Goal: Information Seeking & Learning: Check status

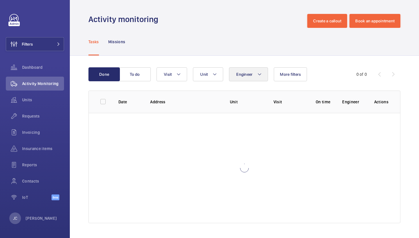
click at [251, 72] on span "Engineer" at bounding box center [244, 74] width 16 height 5
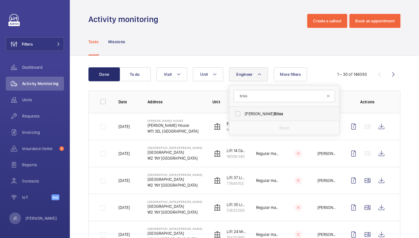
type input "bliss"
click at [256, 113] on span "Daniel Bliss" at bounding box center [285, 114] width 80 height 6
click at [243, 113] on input "Daniel Bliss" at bounding box center [238, 114] width 12 height 12
checkbox input "true"
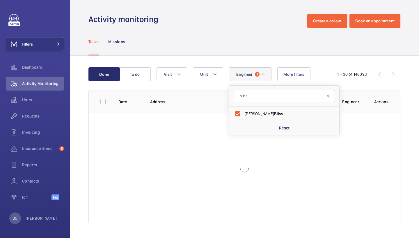
click at [251, 41] on div "Tasks Missions" at bounding box center [244, 42] width 312 height 28
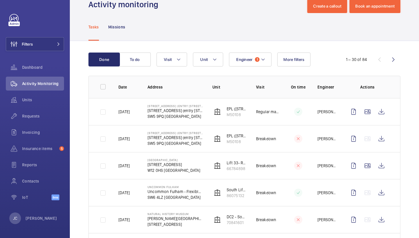
scroll to position [16, 0]
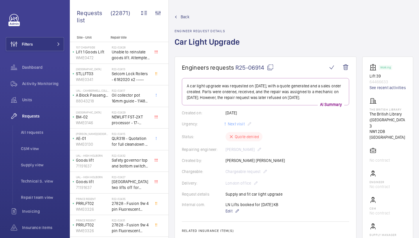
scroll to position [162, 0]
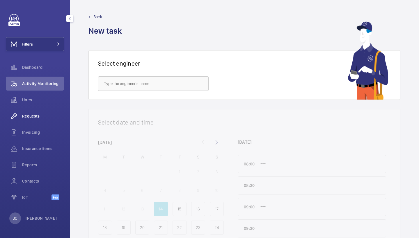
click at [37, 119] on span "Requests" at bounding box center [43, 116] width 42 height 6
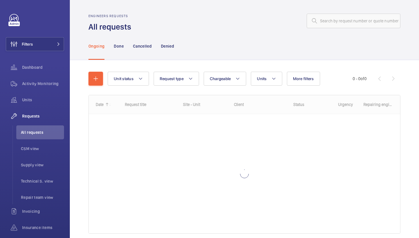
click at [346, 28] on div "Engineers requests All requests" at bounding box center [244, 23] width 312 height 18
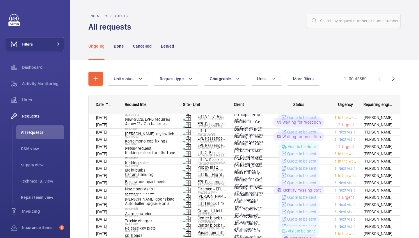
click at [347, 24] on input "text" at bounding box center [353, 21] width 94 height 15
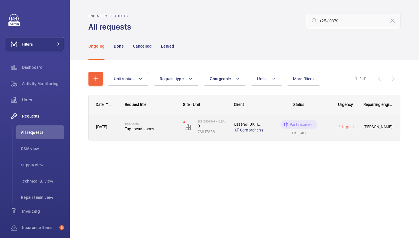
type input "r25-10379"
click at [147, 137] on div "R25-10379 Tapehead shoes" at bounding box center [147, 127] width 58 height 26
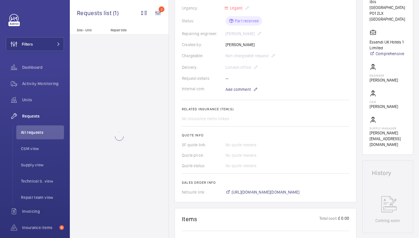
scroll to position [121, 0]
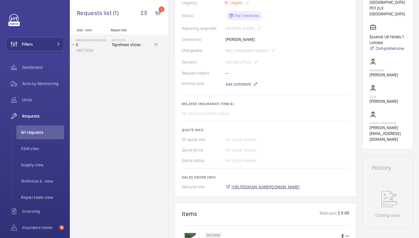
click at [282, 187] on span "https://6461500.app.netsuite.com/app/accounting/transactions/salesord.nl?id=287…" at bounding box center [265, 187] width 68 height 6
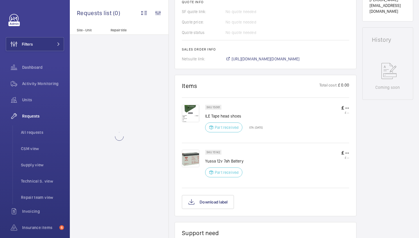
scroll to position [264, 0]
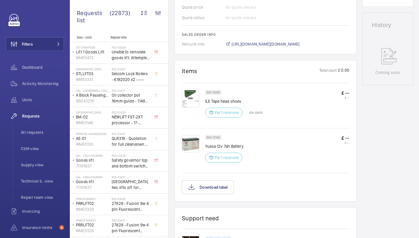
click at [192, 94] on img at bounding box center [190, 98] width 17 height 17
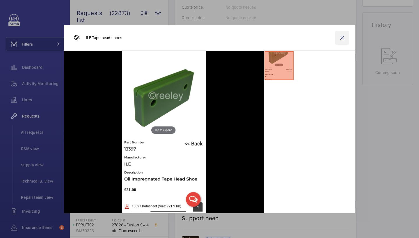
click at [342, 36] on wm-front-icon-button at bounding box center [342, 38] width 14 height 14
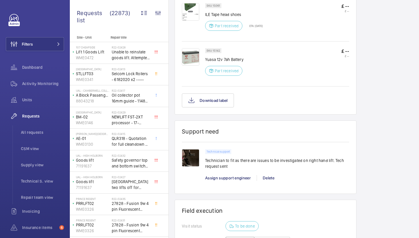
scroll to position [424, 0]
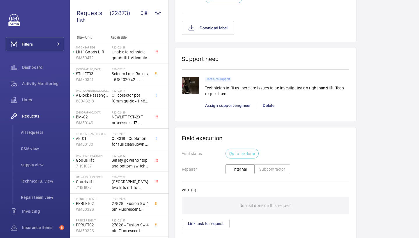
click at [188, 85] on img at bounding box center [190, 85] width 17 height 17
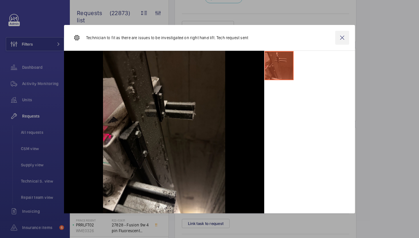
click at [342, 37] on wm-front-icon-button at bounding box center [342, 38] width 14 height 14
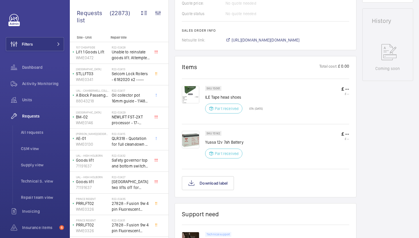
scroll to position [271, 0]
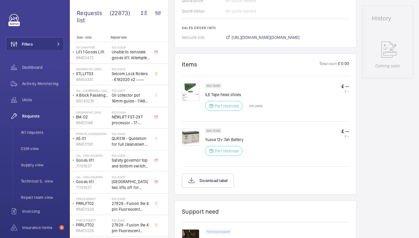
click at [299, 38] on span "https://6461500.app.netsuite.com/app/accounting/transactions/salesord.nl?id=287…" at bounding box center [265, 38] width 68 height 6
click at [191, 95] on img at bounding box center [190, 91] width 17 height 17
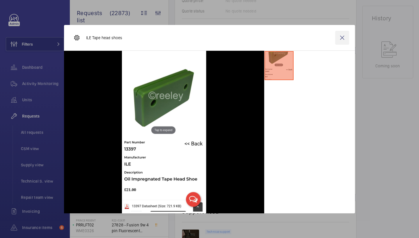
click at [345, 36] on wm-front-icon-button at bounding box center [342, 38] width 14 height 14
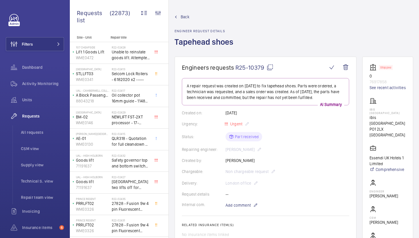
scroll to position [0, 0]
click at [182, 17] on span "Back" at bounding box center [185, 17] width 9 height 6
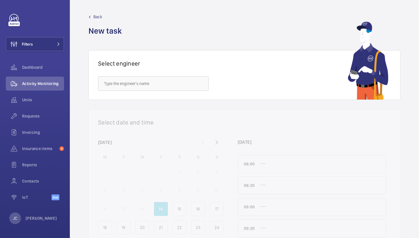
drag, startPoint x: 0, startPoint y: 0, endPoint x: 42, endPoint y: 54, distance: 68.6
click at [41, 57] on div "Filters Dashboard Activity Monitoring Units Requests Invoicing Insurance items …" at bounding box center [35, 110] width 58 height 193
click at [56, 40] on button "Filters" at bounding box center [35, 44] width 58 height 14
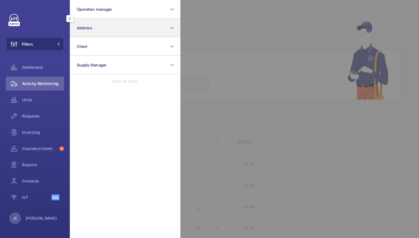
click at [100, 27] on button "Address" at bounding box center [125, 28] width 110 height 19
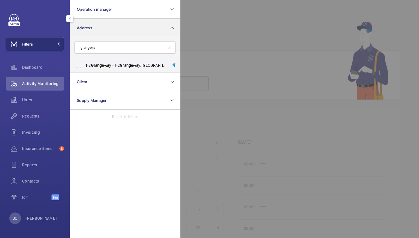
type input "grange"
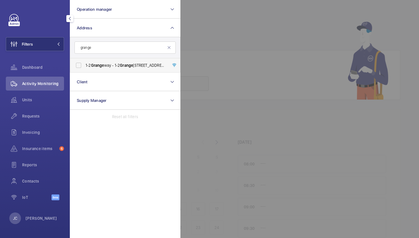
drag, startPoint x: 100, startPoint y: 27, endPoint x: 113, endPoint y: 68, distance: 42.8
click at [113, 68] on span "[STREET_ADDRESS]" at bounding box center [125, 66] width 80 height 6
click at [84, 68] on input "[STREET_ADDRESS]" at bounding box center [79, 66] width 12 height 12
checkbox input "true"
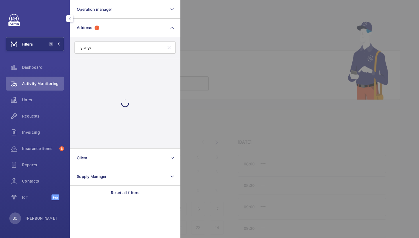
click at [233, 23] on div at bounding box center [389, 119] width 419 height 238
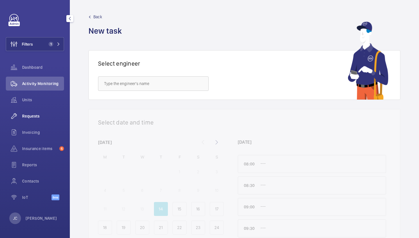
click at [46, 113] on div "Requests" at bounding box center [35, 116] width 58 height 14
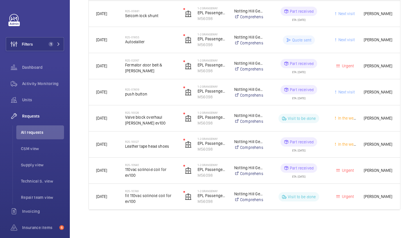
scroll to position [113, 0]
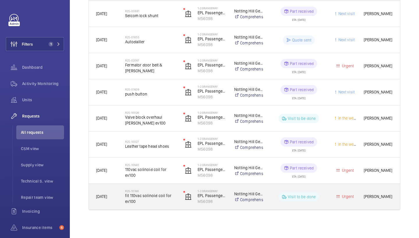
click at [151, 197] on span "fit 110vac solinoid coil for ev100" at bounding box center [150, 199] width 51 height 12
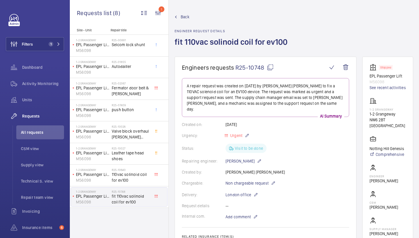
click at [184, 13] on wm-front-admin-header "Back Engineer request details fit 110vac solinoid coil for ev100" at bounding box center [294, 28] width 250 height 57
click at [187, 18] on span "Back" at bounding box center [185, 17] width 9 height 6
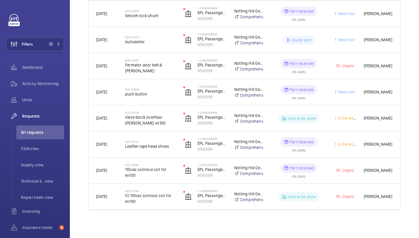
scroll to position [113, 0]
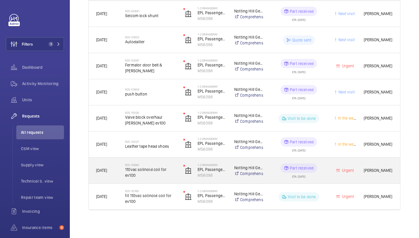
click at [158, 161] on div "R25-10640 110vac solinoid coil for ev100" at bounding box center [147, 171] width 58 height 26
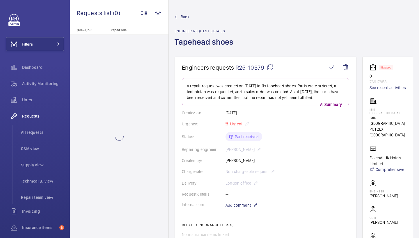
click at [184, 17] on span "Back" at bounding box center [185, 17] width 9 height 6
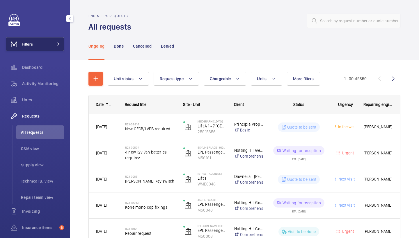
scroll to position [0, 0]
click at [57, 46] on mat-icon at bounding box center [58, 43] width 3 height 3
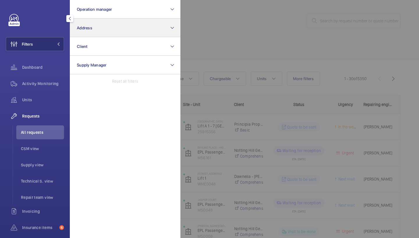
click at [121, 24] on button "Address" at bounding box center [125, 28] width 110 height 19
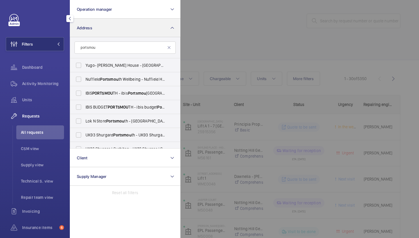
type input "portsmou"
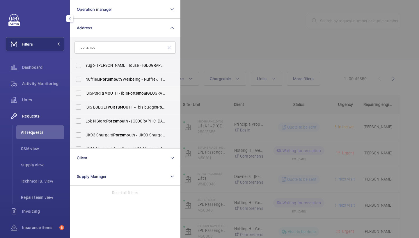
drag, startPoint x: 121, startPoint y: 24, endPoint x: 123, endPoint y: 96, distance: 72.1
click at [123, 96] on label "IBIS PORTSMOU TH - ibis Portsmou th Centre, PORTSMOU TH PO1 2LX" at bounding box center [120, 93] width 101 height 14
click at [84, 96] on input "IBIS PORTSMOU TH - ibis Portsmou th Centre, PORTSMOU TH PO1 2LX" at bounding box center [79, 94] width 12 height 12
checkbox input "true"
click at [124, 105] on span "IBIS BUDGET PORTSMOU TH - ibis budget Portsmou th, SOUTHSEA PO4 8SL" at bounding box center [125, 107] width 80 height 6
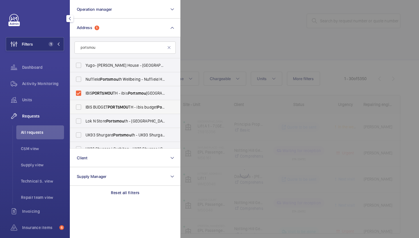
click at [84, 105] on input "IBIS BUDGET PORTSMOU TH - ibis budget Portsmou th, SOUTHSEA PO4 8SL" at bounding box center [79, 107] width 12 height 12
checkbox input "true"
click at [221, 24] on div at bounding box center [389, 119] width 419 height 238
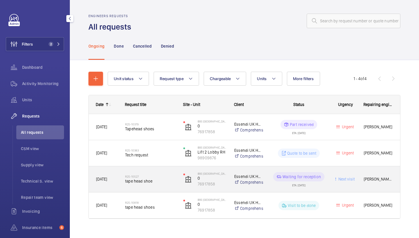
click at [156, 189] on div "R25-10527 tape head shoe" at bounding box center [147, 180] width 58 height 26
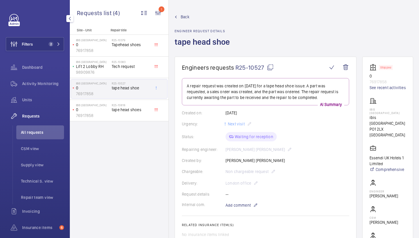
scroll to position [172, 0]
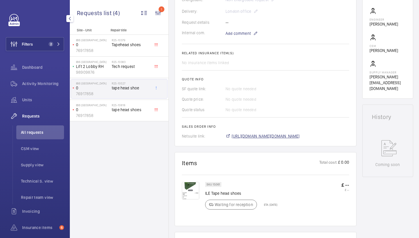
click at [269, 135] on span "https://6461500.app.netsuite.com/app/accounting/transactions/salesord.nl?id=287…" at bounding box center [265, 136] width 68 height 6
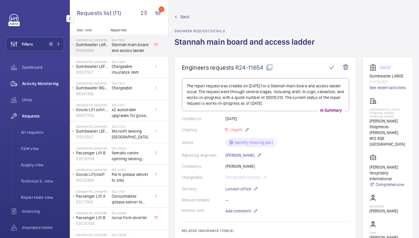
click at [54, 82] on span "Activity Monitoring" at bounding box center [43, 84] width 42 height 6
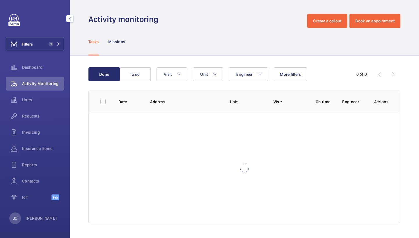
click at [57, 51] on div "Filters 1 Dashboard Activity Monitoring Units Requests Invoicing Insurance item…" at bounding box center [35, 110] width 58 height 193
click at [57, 42] on mat-icon at bounding box center [58, 43] width 3 height 3
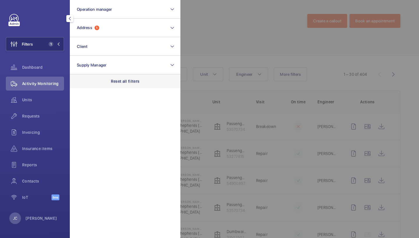
click at [124, 79] on p "Reset all filters" at bounding box center [125, 81] width 29 height 6
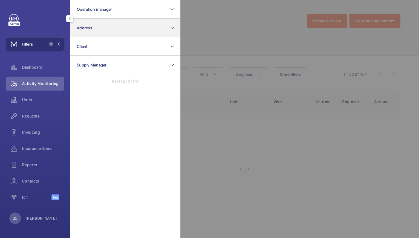
click at [102, 31] on button "Address" at bounding box center [125, 28] width 110 height 19
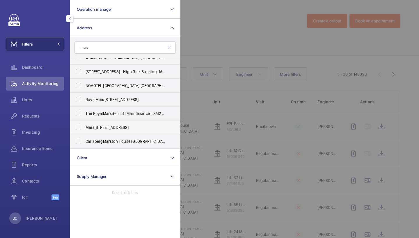
scroll to position [35, 0]
type input "mars"
click at [113, 129] on span "Mars Wrigley UK - Dundee Road, SLOUGH SL1 4LG" at bounding box center [125, 128] width 80 height 6
click at [84, 129] on input "Mars Wrigley UK - Dundee Road, SLOUGH SL1 4LG" at bounding box center [79, 128] width 12 height 12
checkbox input "true"
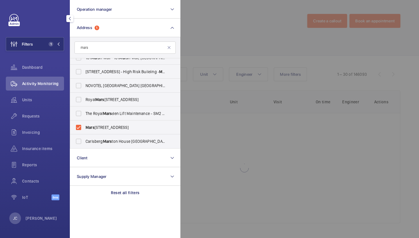
click at [226, 38] on div at bounding box center [389, 119] width 419 height 238
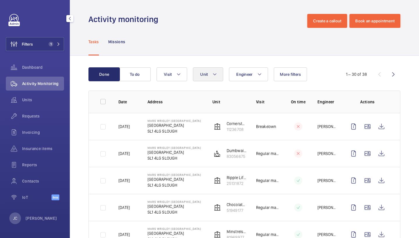
click at [211, 76] on button "Unit" at bounding box center [208, 74] width 30 height 14
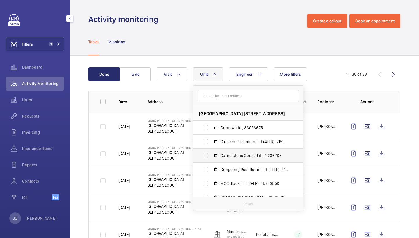
click at [239, 157] on span "Cornerstone Goods Lift, 11236708" at bounding box center [253, 156] width 67 height 6
click at [211, 157] on input "Cornerstone Goods Lift, 11236708" at bounding box center [205, 156] width 12 height 12
checkbox input "true"
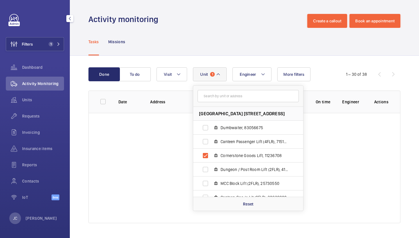
click at [239, 39] on div "Tasks Missions" at bounding box center [244, 42] width 312 height 28
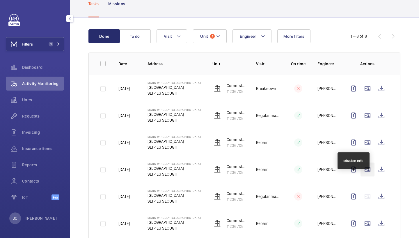
scroll to position [38, 0]
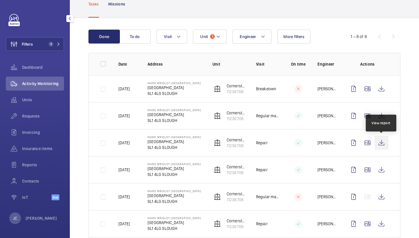
click at [381, 149] on wm-front-icon-button at bounding box center [381, 143] width 14 height 14
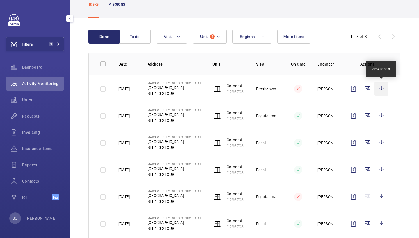
click at [379, 89] on wm-front-icon-button at bounding box center [381, 89] width 14 height 14
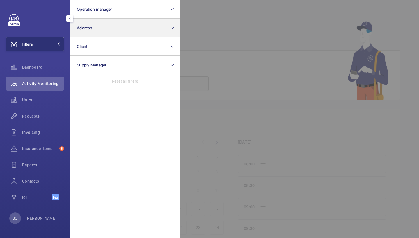
click at [99, 26] on button "Address" at bounding box center [125, 28] width 110 height 19
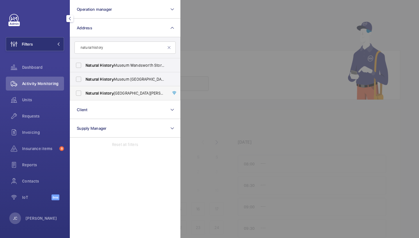
type input "natural history"
click at [135, 90] on label "[GEOGRAPHIC_DATA][PERSON_NAME]" at bounding box center [120, 93] width 101 height 14
click at [84, 90] on input "[GEOGRAPHIC_DATA][PERSON_NAME]" at bounding box center [79, 94] width 12 height 12
checkbox input "true"
click at [44, 115] on span "Requests" at bounding box center [43, 116] width 42 height 6
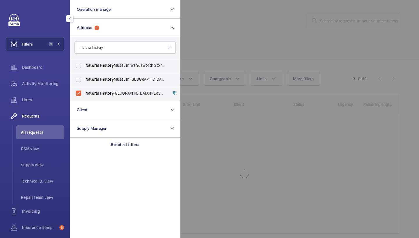
click at [228, 27] on div at bounding box center [389, 119] width 419 height 238
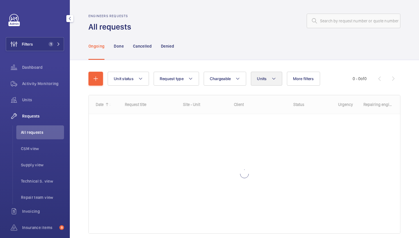
click at [264, 78] on span "Units" at bounding box center [262, 78] width 10 height 5
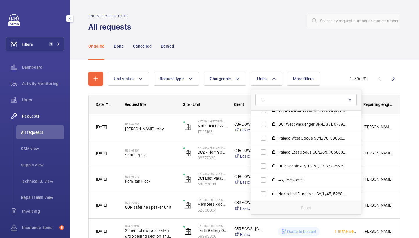
scroll to position [274, 0]
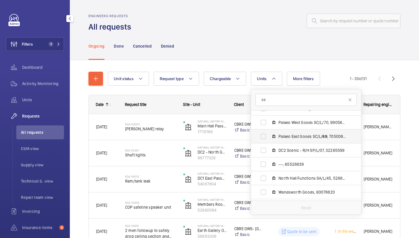
type input "69"
click at [306, 137] on span "Palaeo East Goods SC/L/ 69 , 70500842" at bounding box center [311, 137] width 67 height 6
click at [269, 137] on input "Palaeo East Goods SC/L/ 69 , 70500842" at bounding box center [263, 137] width 12 height 12
checkbox input "true"
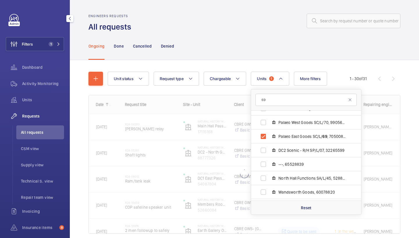
click at [267, 23] on div at bounding box center [267, 21] width 265 height 14
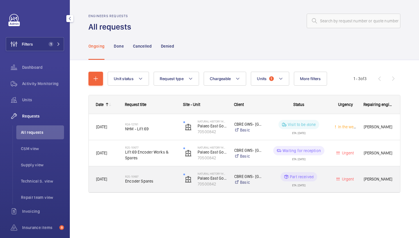
click at [158, 175] on h2 "R25-10697" at bounding box center [150, 176] width 51 height 3
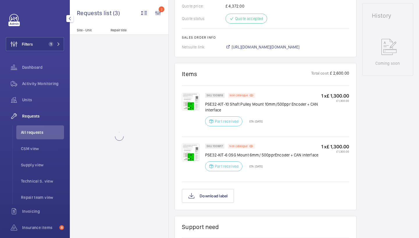
scroll to position [273, 0]
click at [283, 50] on span "[URL][DOMAIN_NAME][DOMAIN_NAME]" at bounding box center [265, 48] width 68 height 6
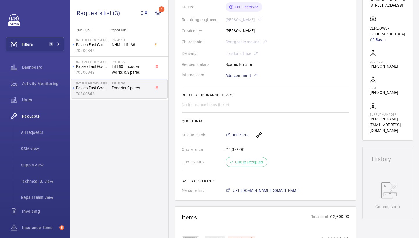
scroll to position [138, 0]
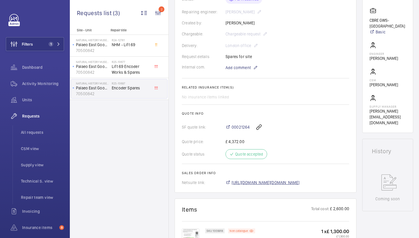
click at [270, 184] on span "https://6461500.app.netsuite.com/app/accounting/transactions/salesord.nl?id=289…" at bounding box center [265, 183] width 68 height 6
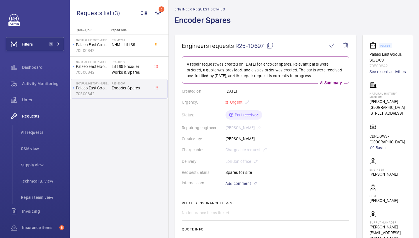
scroll to position [23, 0]
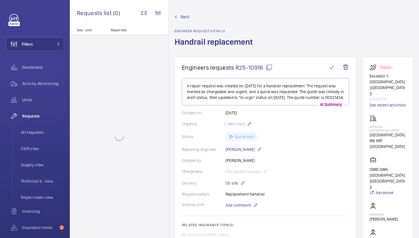
scroll to position [-2, 0]
